Goal: Task Accomplishment & Management: Manage account settings

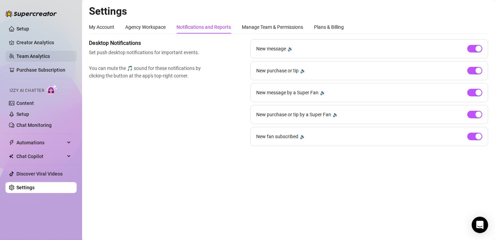
click at [29, 53] on link "Team Analytics" at bounding box center [33, 55] width 34 height 5
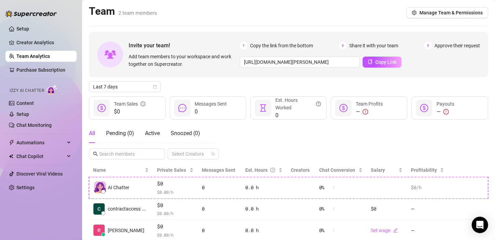
scroll to position [21, 0]
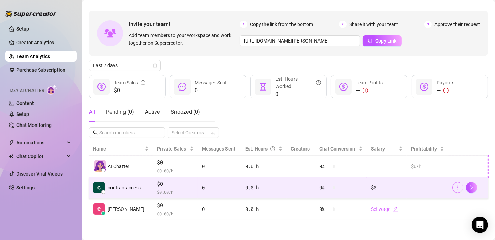
click at [456, 188] on icon "more" at bounding box center [458, 187] width 5 height 5
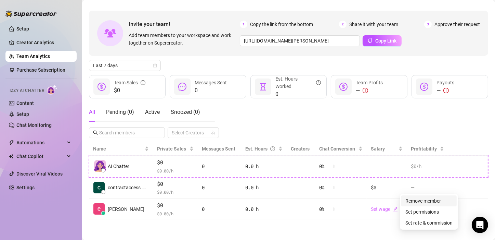
click at [441, 202] on link "Remove member" at bounding box center [424, 200] width 36 height 5
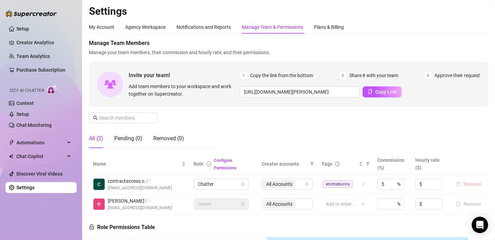
click at [456, 182] on button "Remove" at bounding box center [469, 184] width 31 height 8
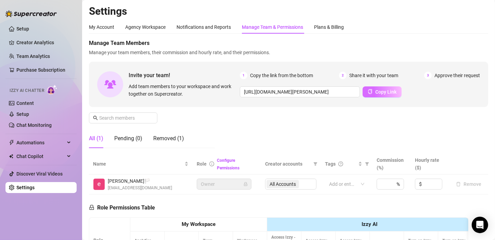
click at [369, 90] on icon "copy" at bounding box center [370, 91] width 5 height 5
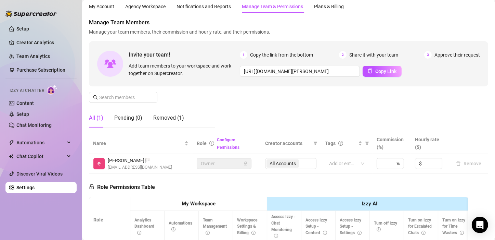
scroll to position [20, 0]
